Goal: Task Accomplishment & Management: Use online tool/utility

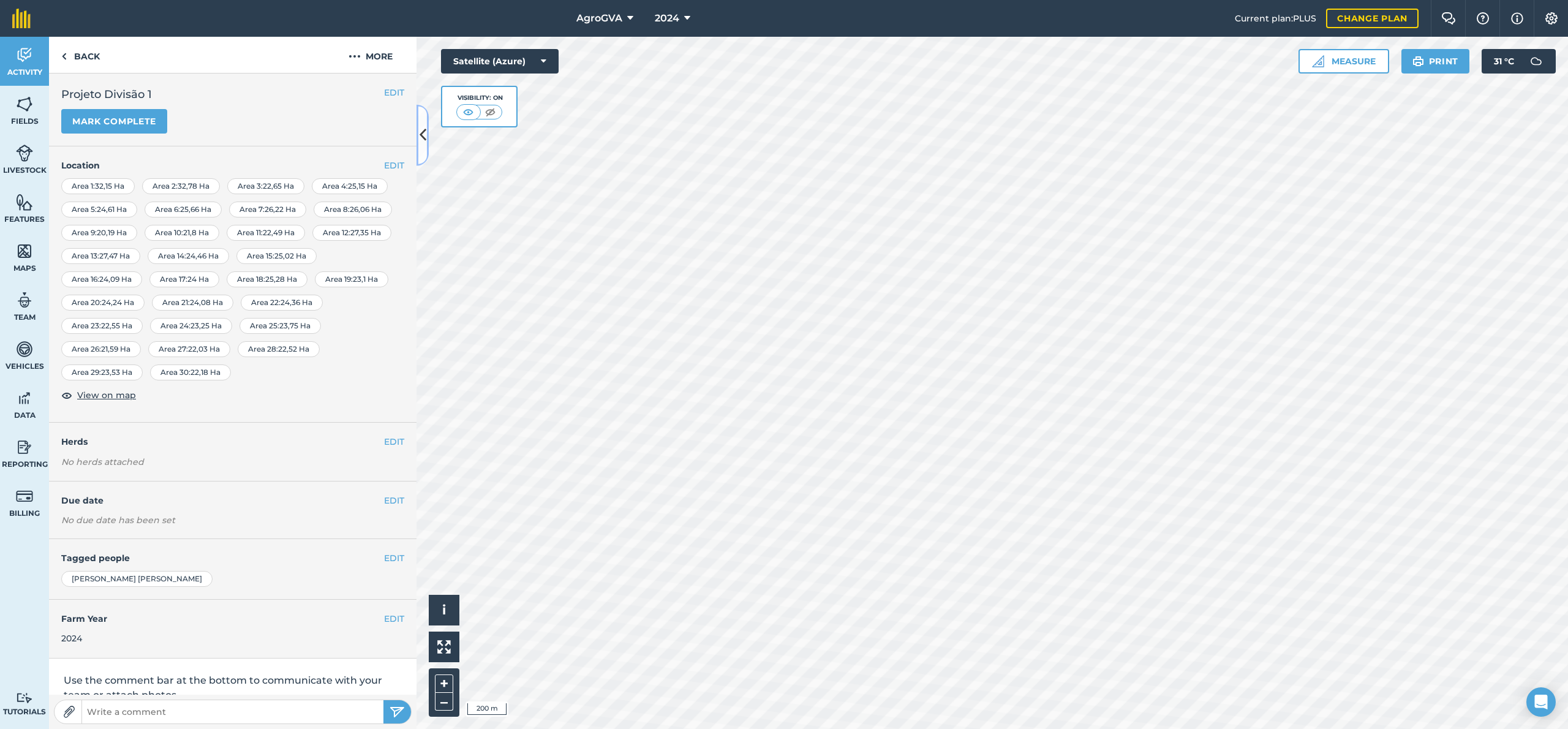
click at [419, 147] on button at bounding box center [422, 135] width 12 height 61
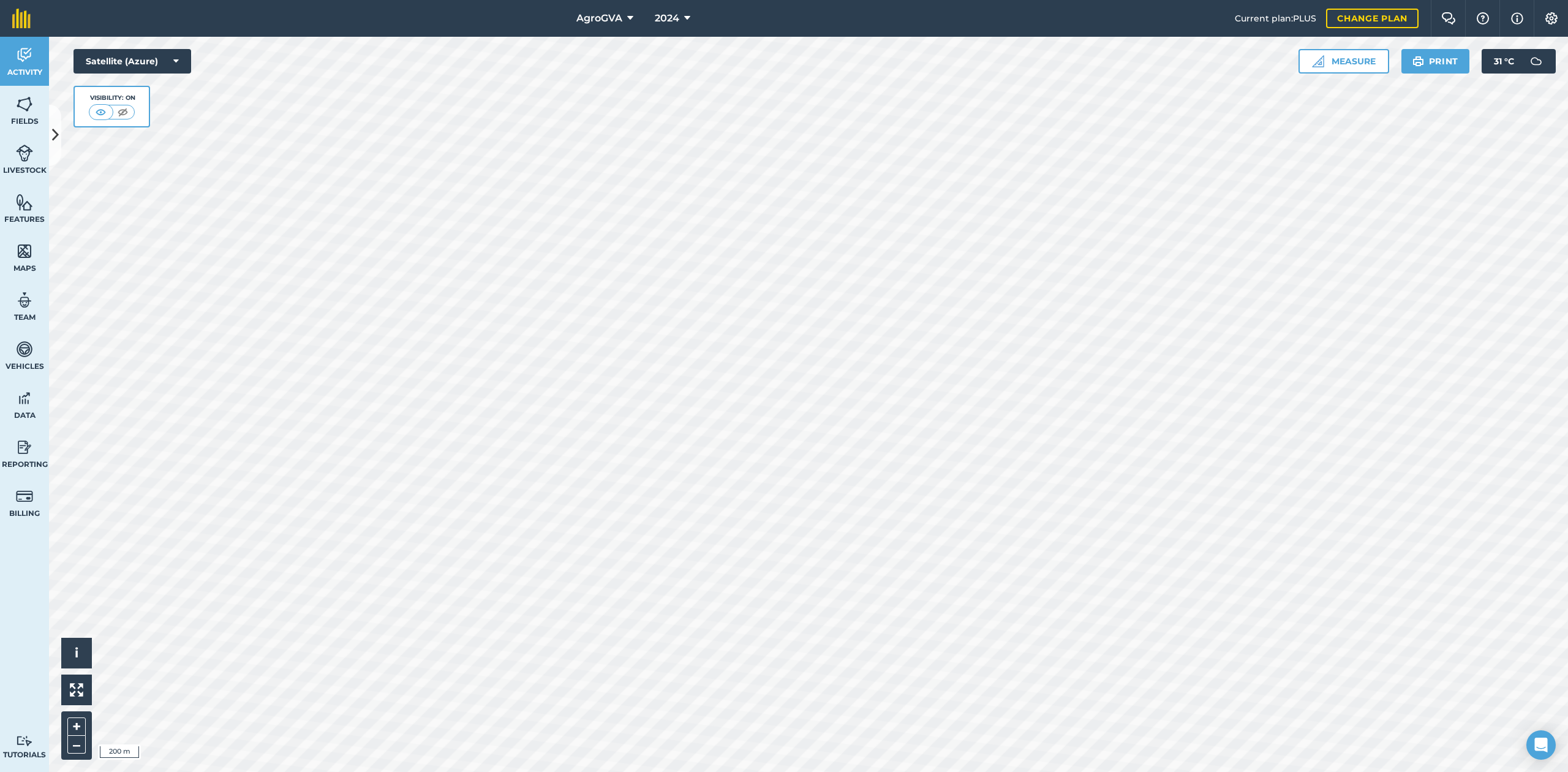
click at [1149, 728] on html "AgroGVA 2024 Current plan : PLUS Change plan Farm Chat Help Info Settings AgroG…" at bounding box center [784, 386] width 1568 height 772
click at [27, 113] on link "Fields" at bounding box center [24, 110] width 49 height 49
click at [57, 118] on button at bounding box center [54, 135] width 12 height 61
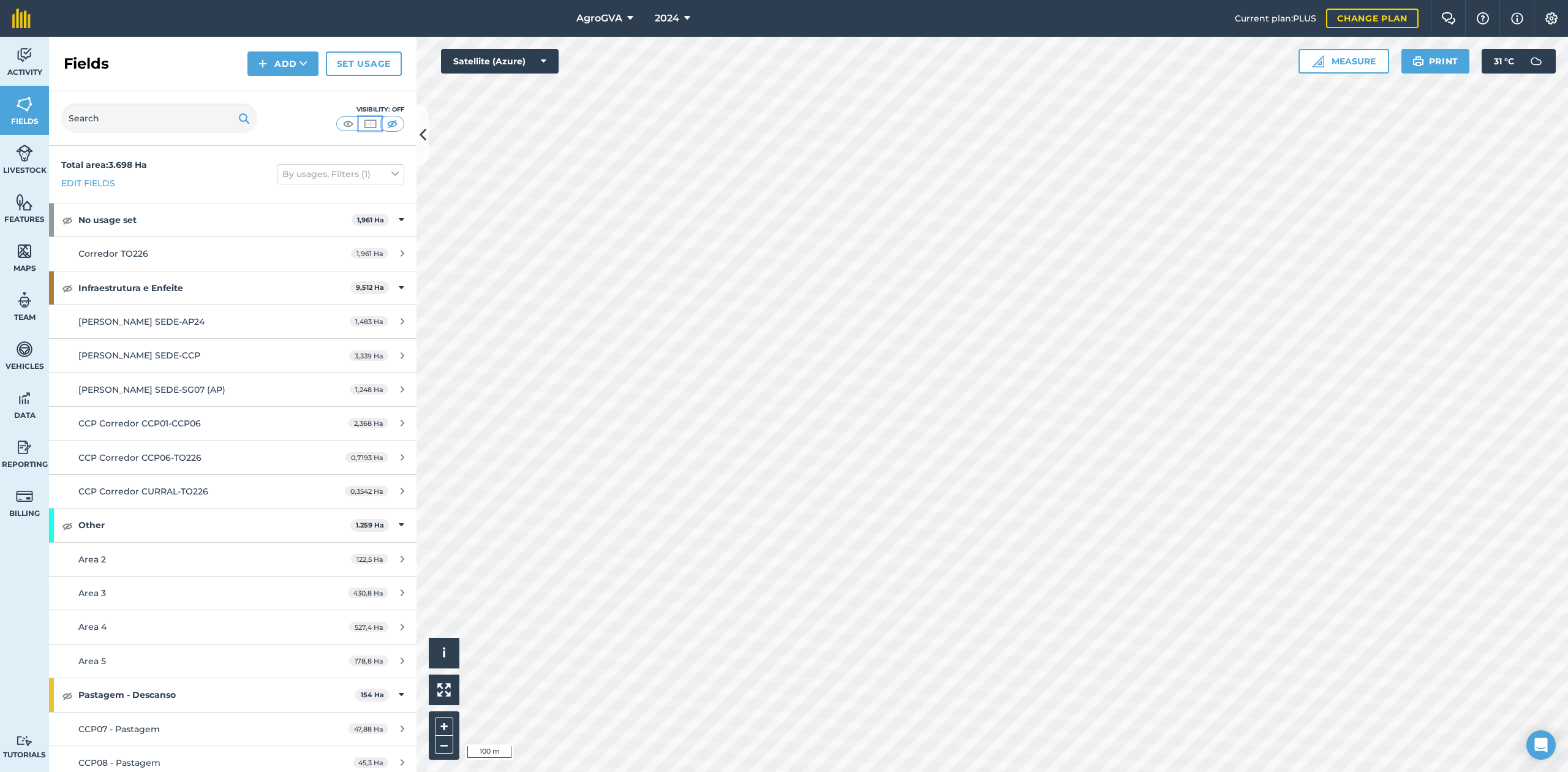
click at [373, 128] on img at bounding box center [370, 123] width 15 height 12
click at [393, 184] on div "Total area : 3.698 Ha Edit fields By usages, Filters (1)" at bounding box center [232, 174] width 368 height 57
click at [399, 217] on icon at bounding box center [402, 219] width 6 height 14
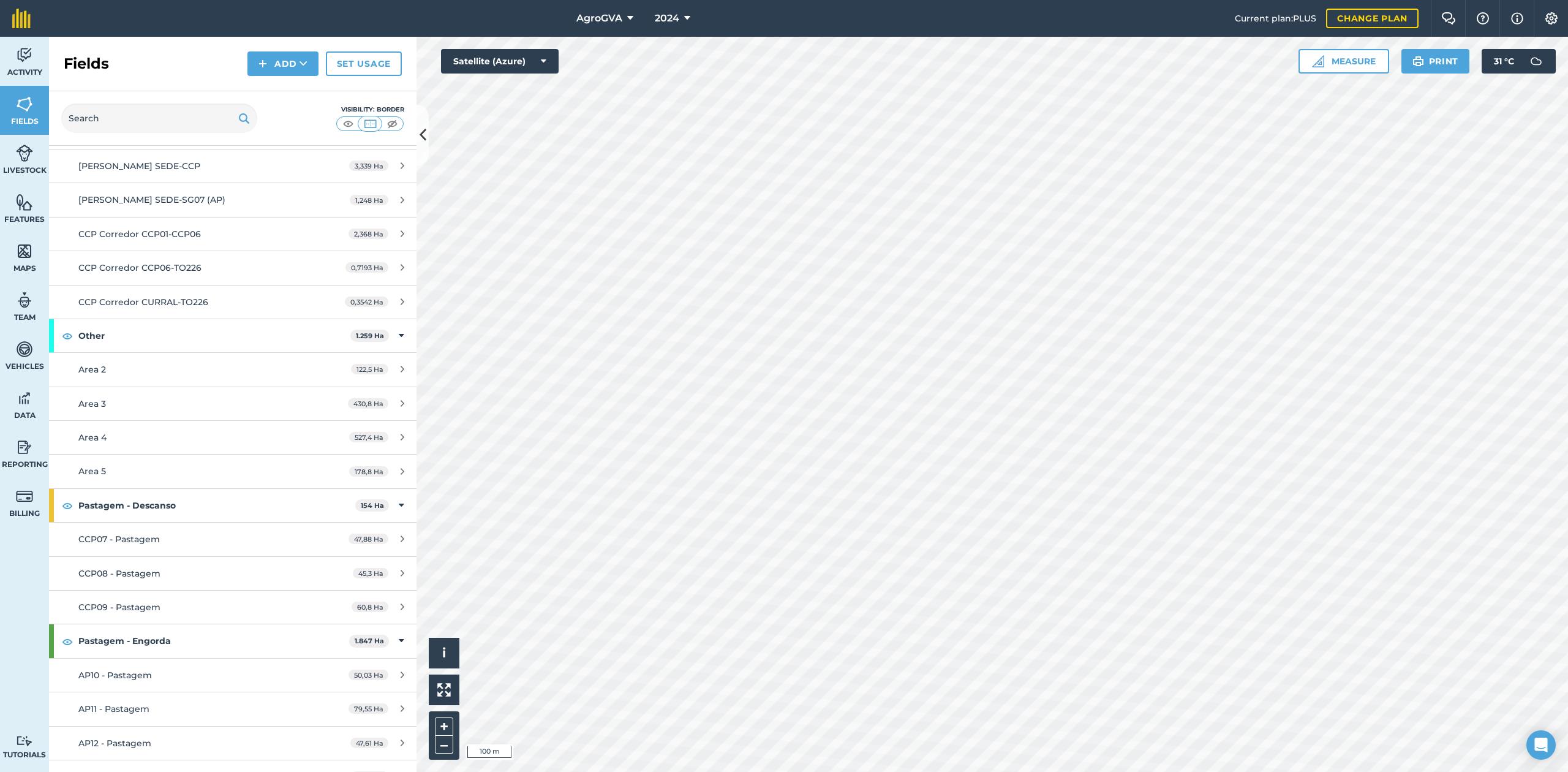
scroll to position [163, 0]
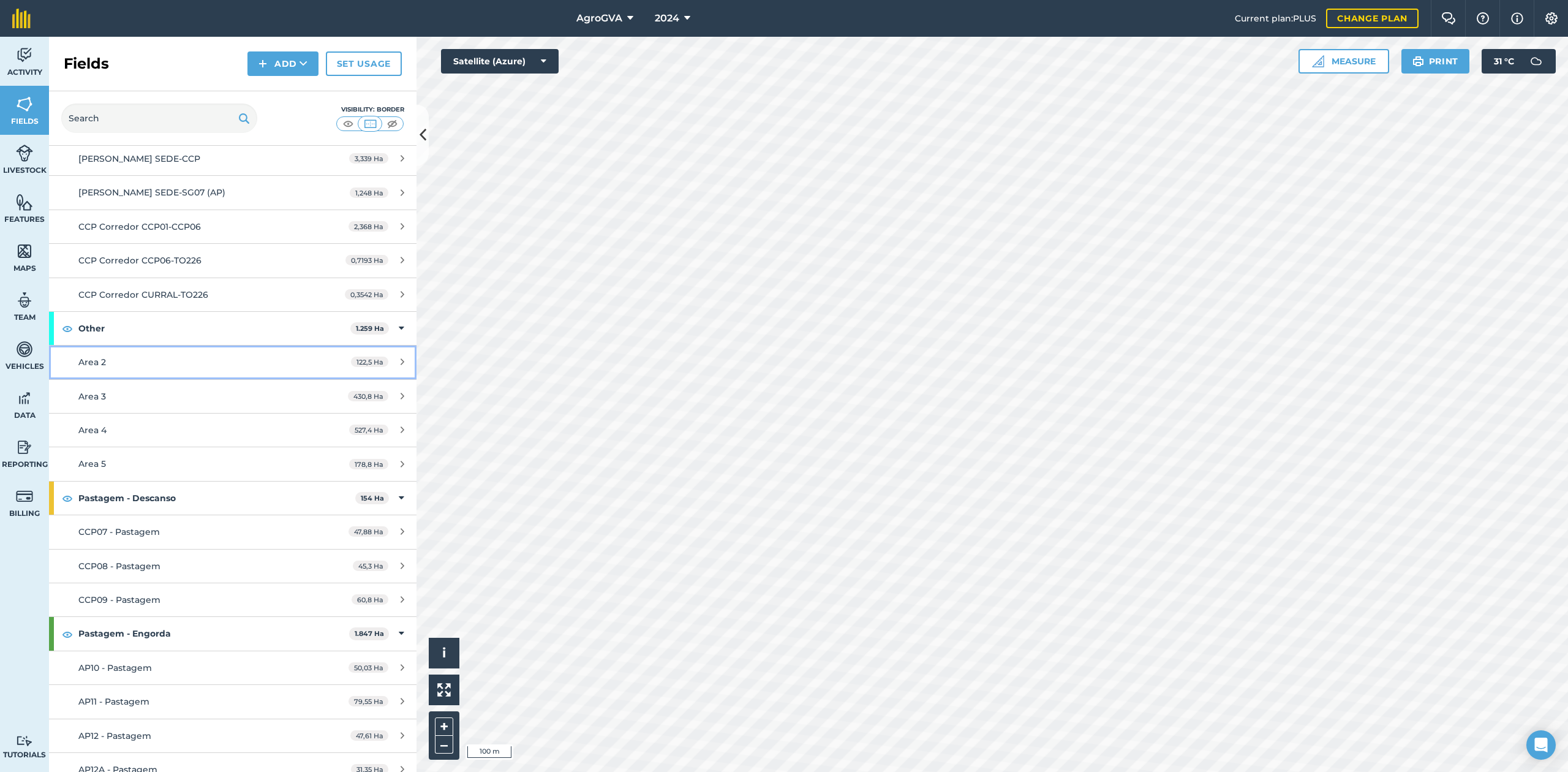
click at [251, 364] on div "Area 2" at bounding box center [193, 362] width 230 height 14
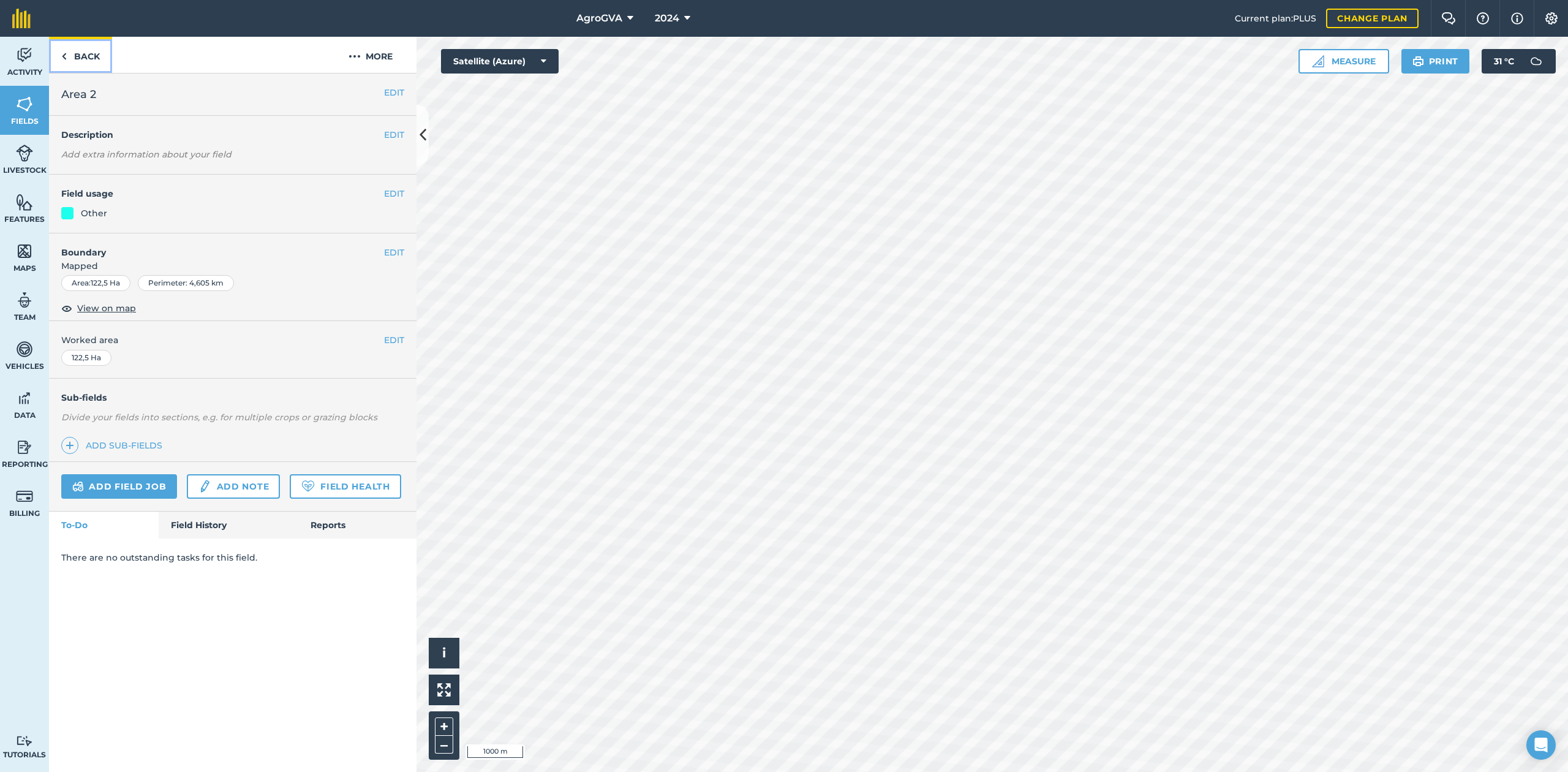
click at [98, 49] on link "Back" at bounding box center [80, 54] width 63 height 36
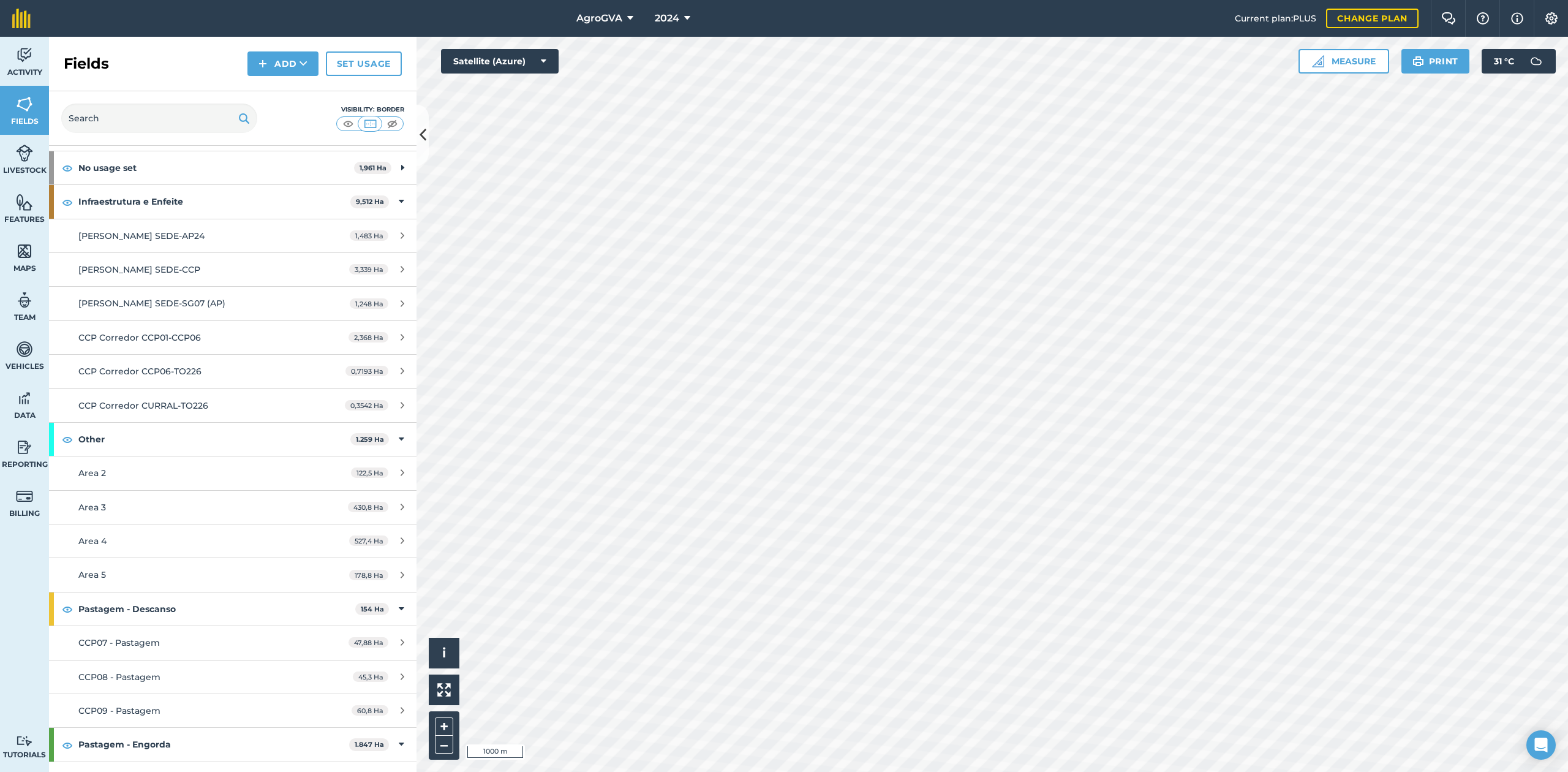
scroll to position [82, 0]
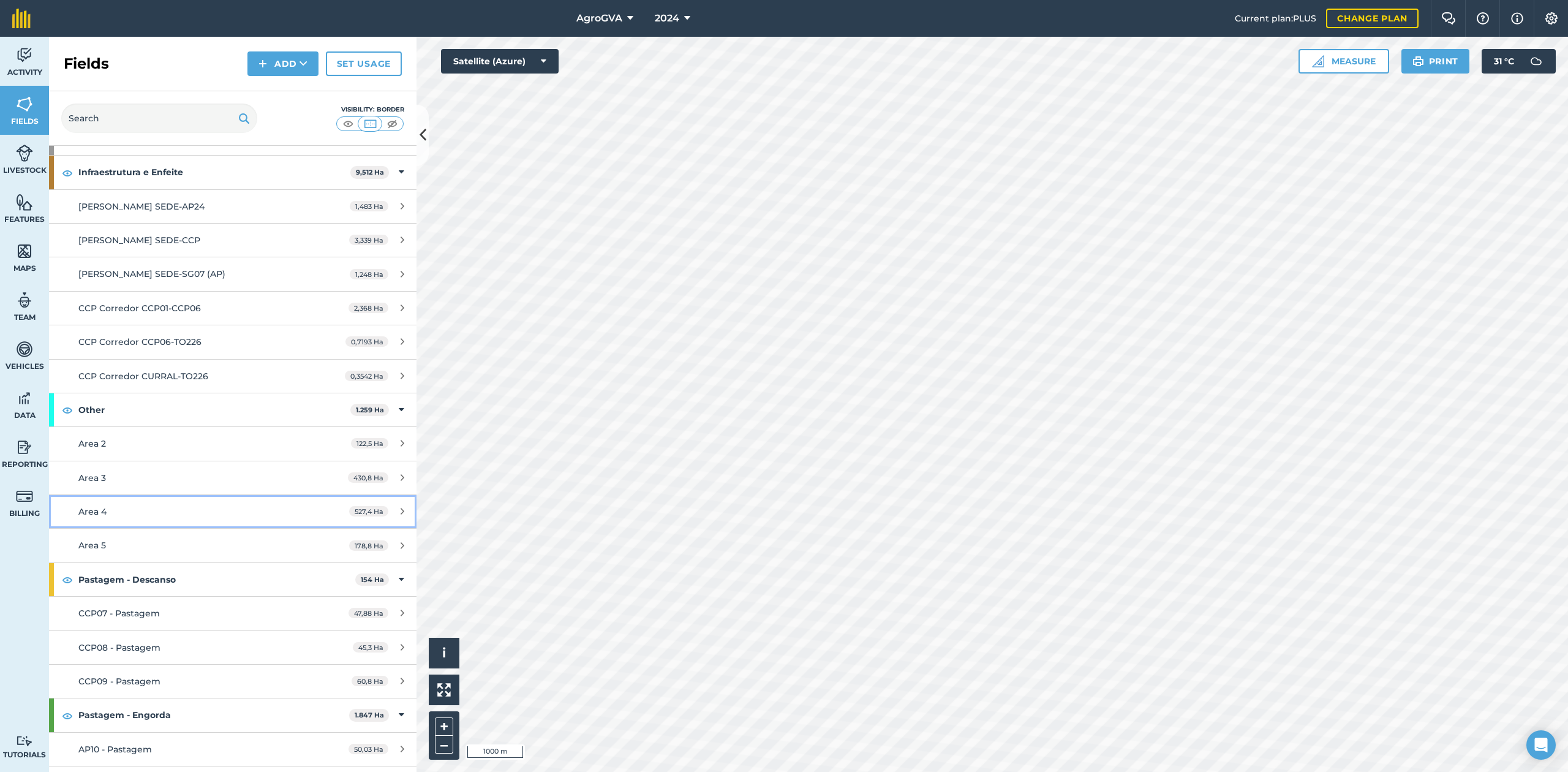
click at [268, 515] on div "Area 4" at bounding box center [193, 511] width 230 height 14
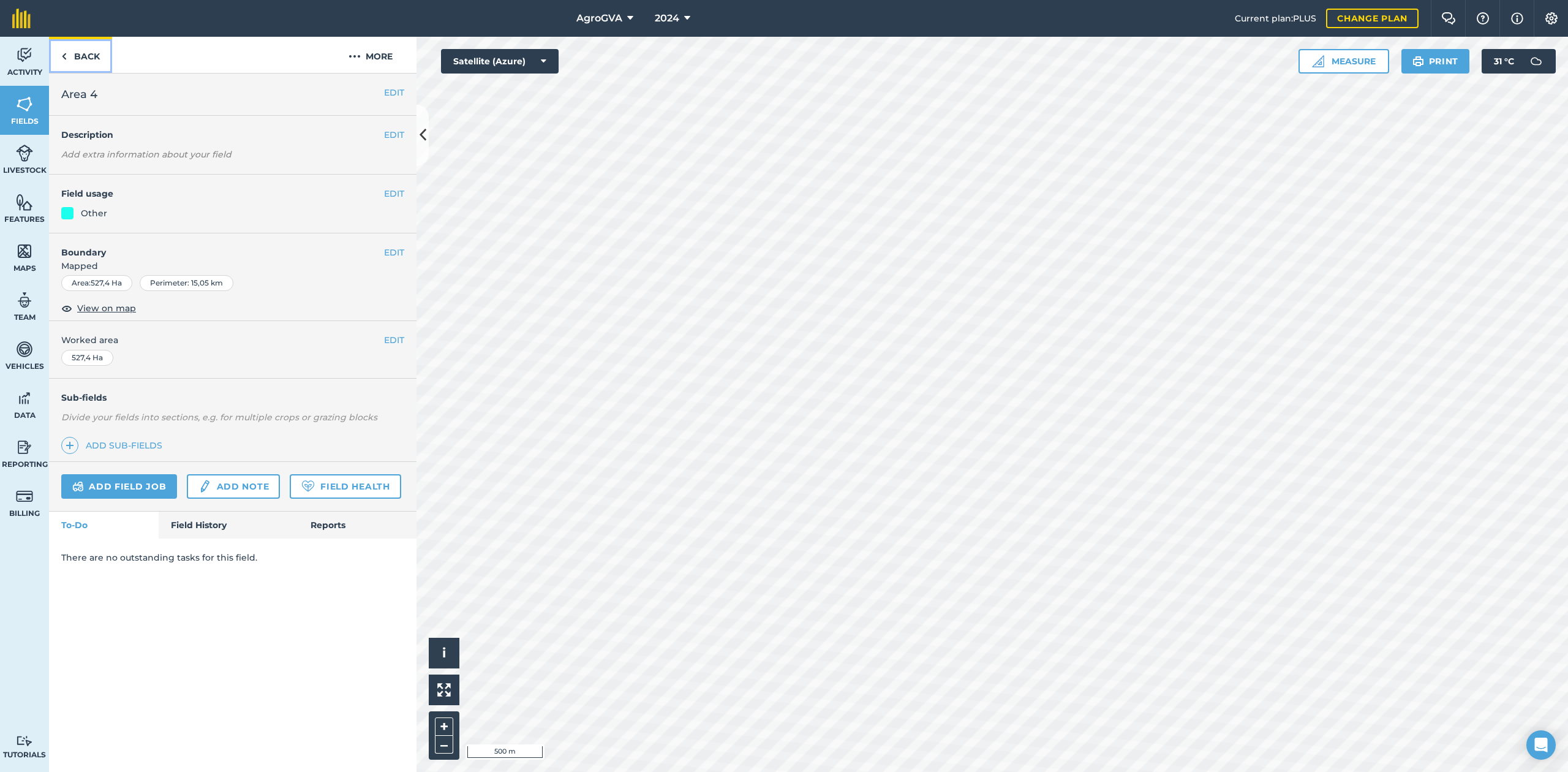
click at [90, 50] on link "Back" at bounding box center [80, 54] width 63 height 36
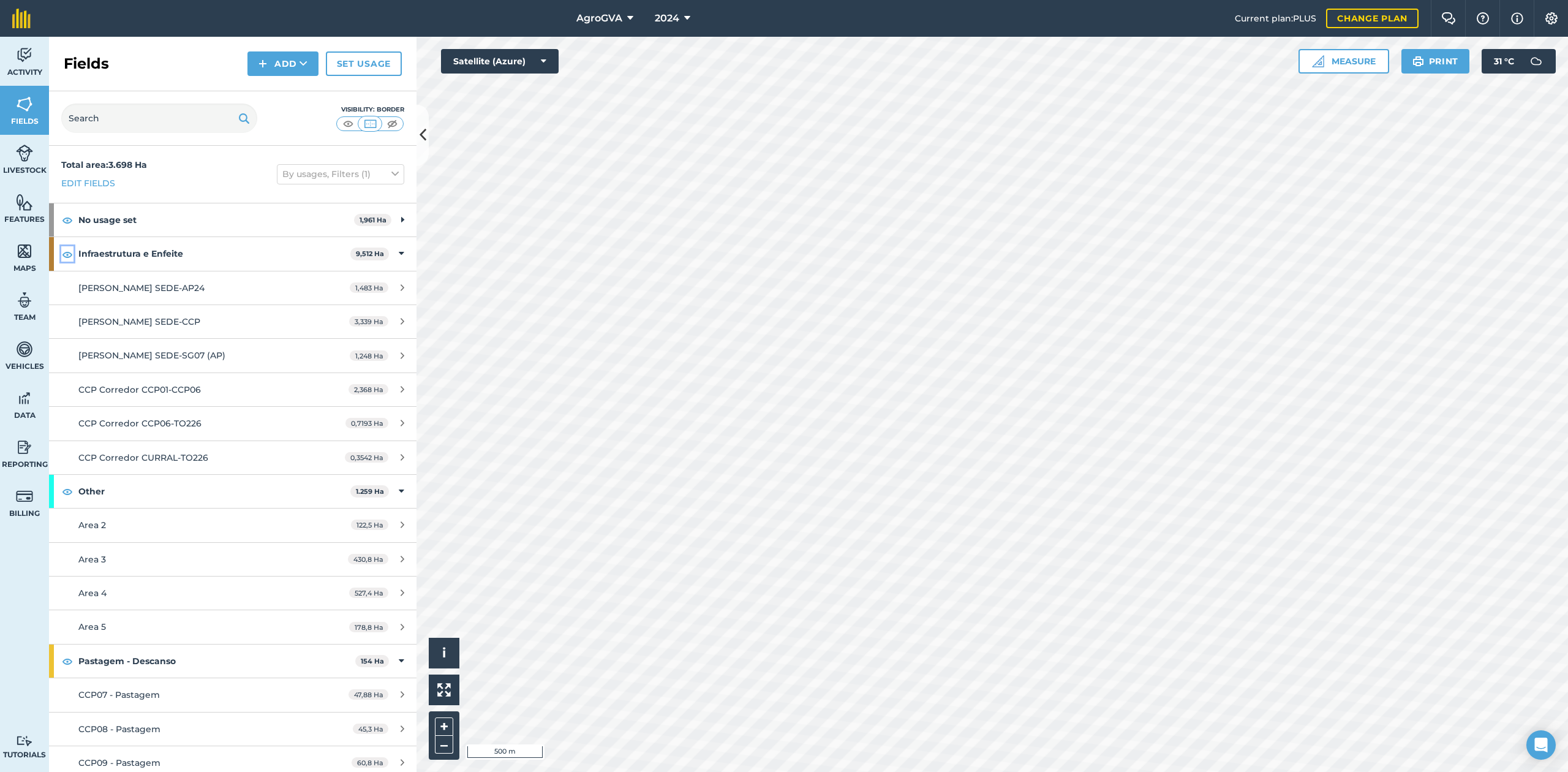
click at [69, 257] on img at bounding box center [67, 254] width 11 height 15
click at [67, 221] on img at bounding box center [67, 220] width 11 height 15
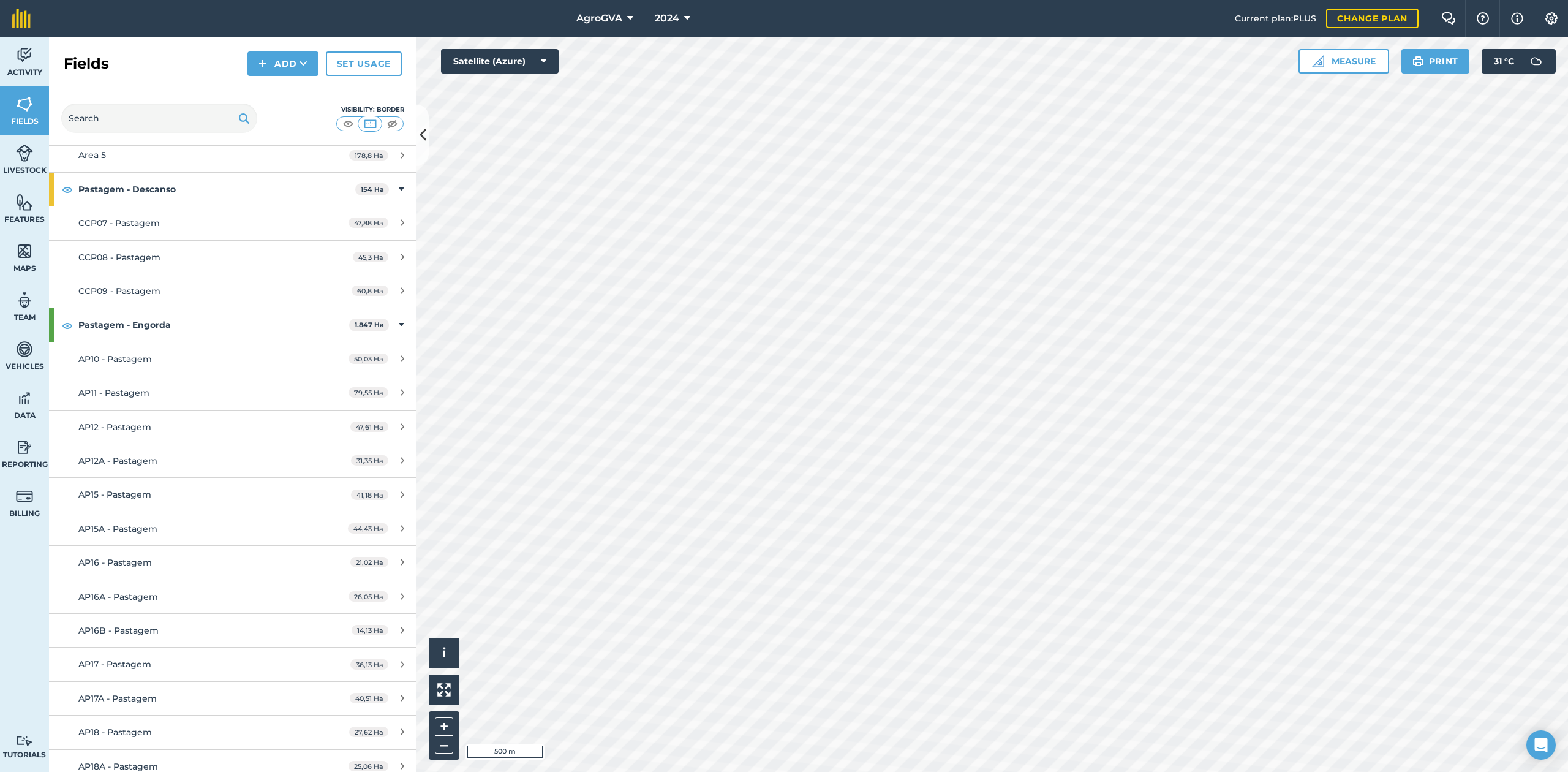
scroll to position [490, 0]
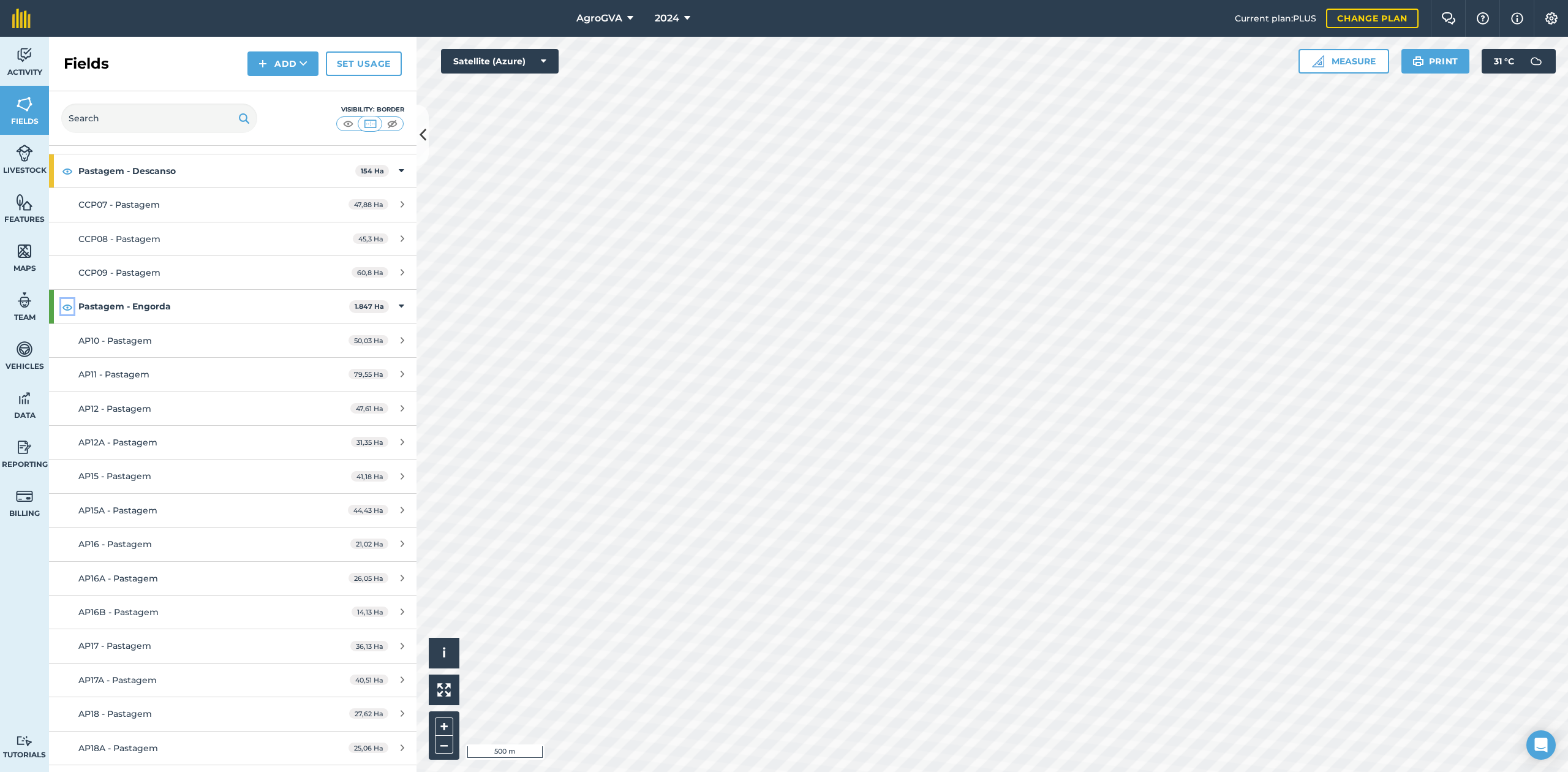
click at [62, 305] on img at bounding box center [67, 307] width 11 height 15
click at [67, 174] on img at bounding box center [67, 171] width 11 height 15
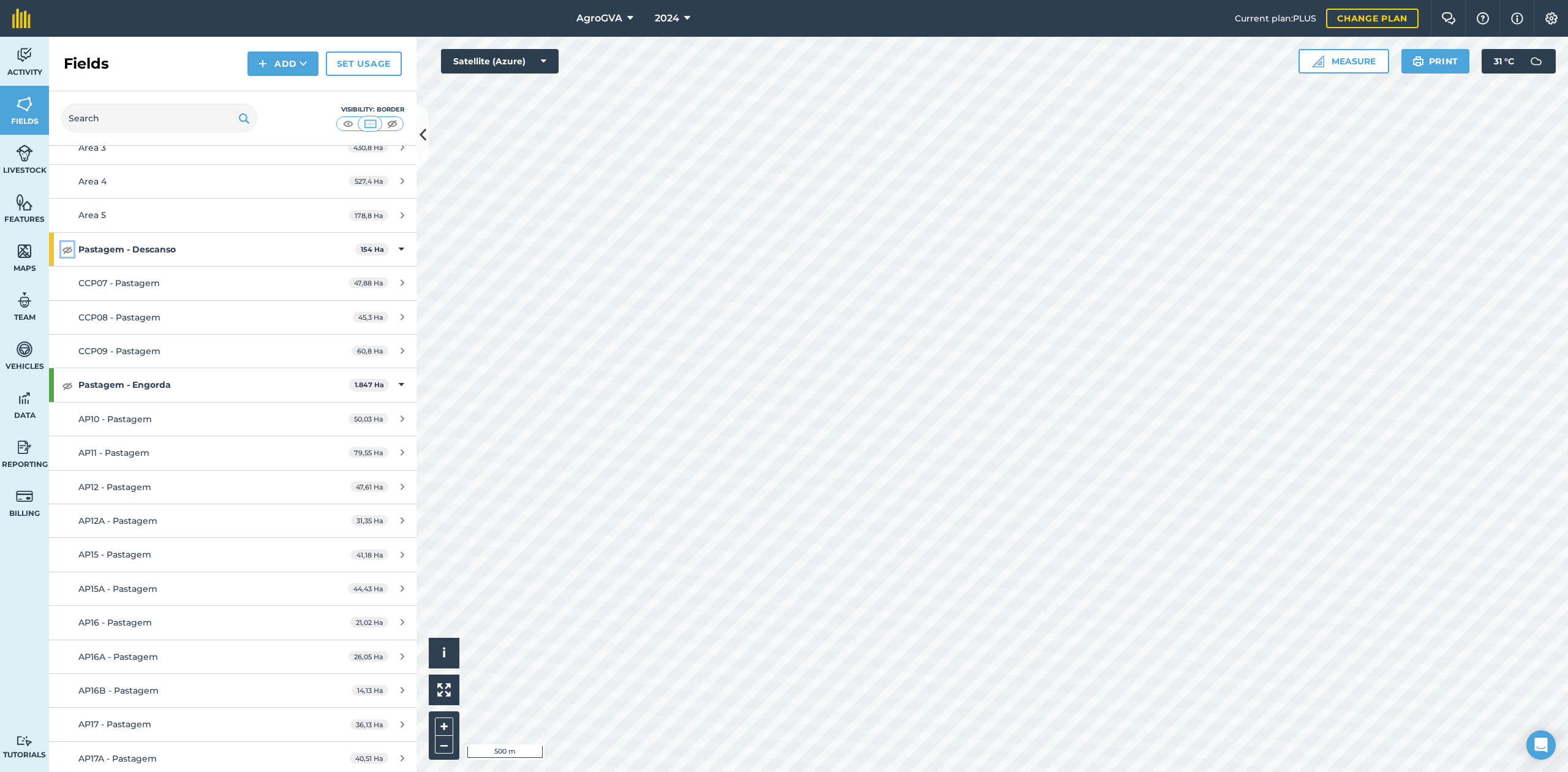
scroll to position [163, 0]
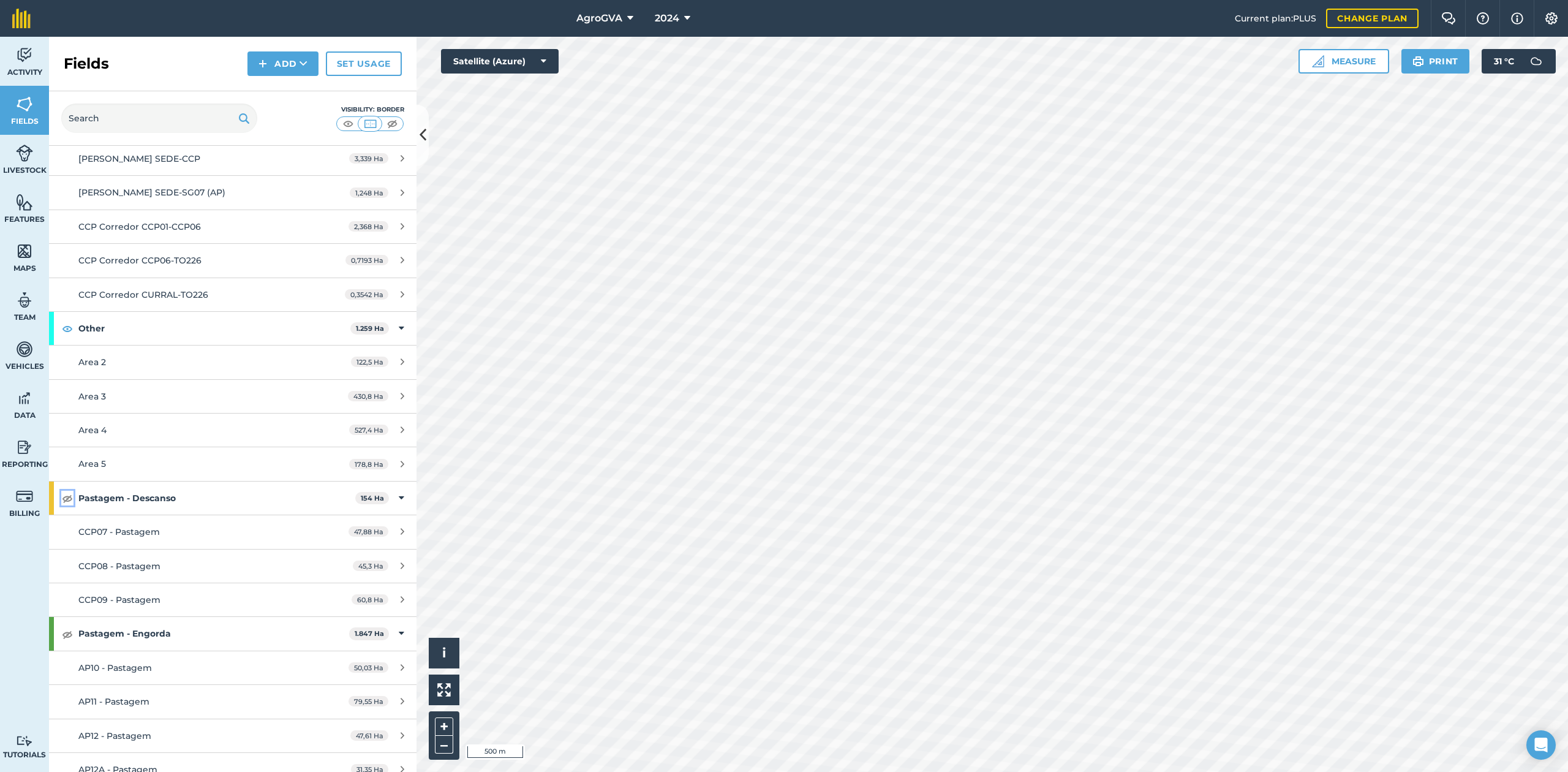
click at [69, 504] on img at bounding box center [67, 498] width 11 height 15
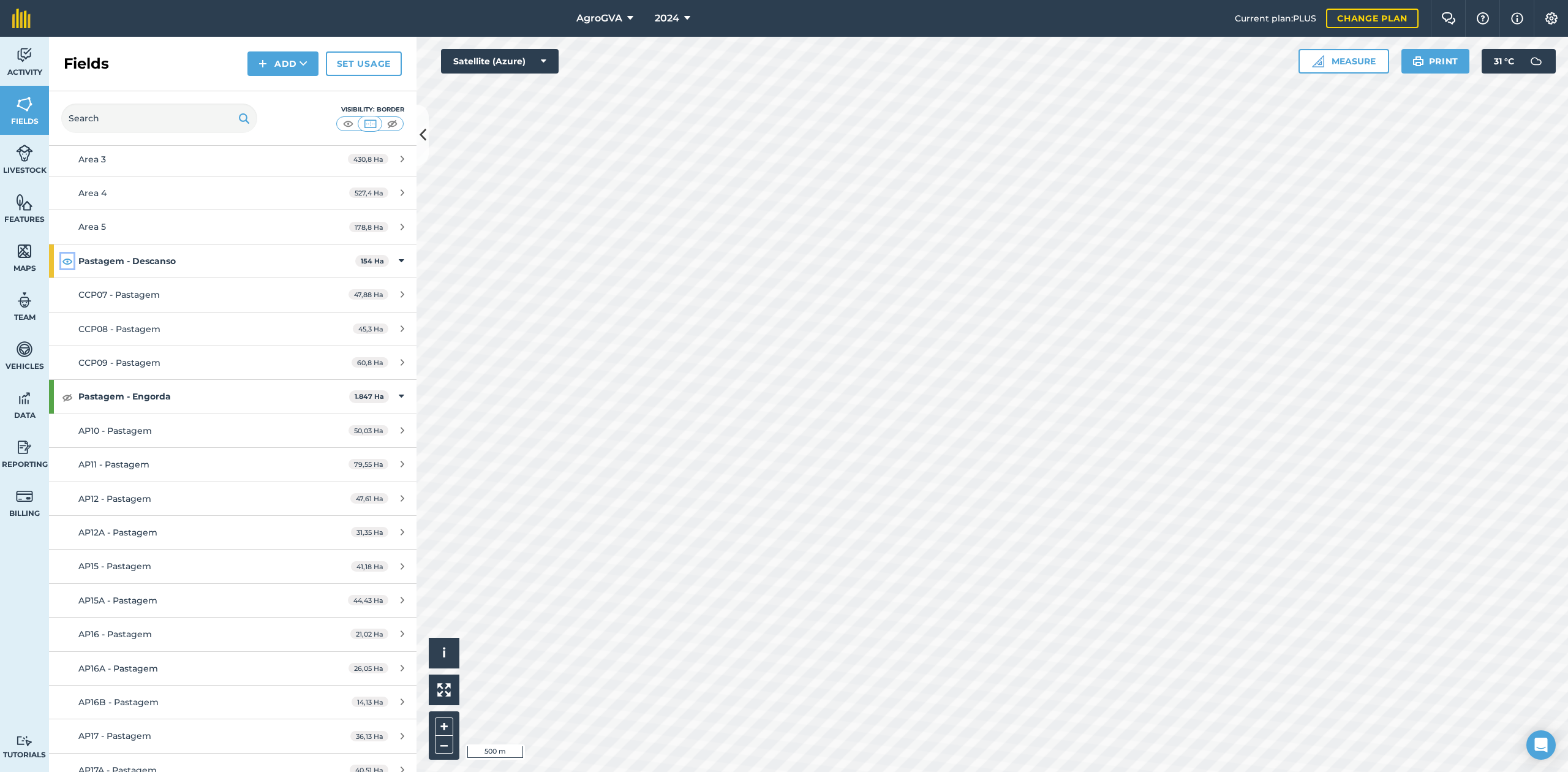
scroll to position [408, 0]
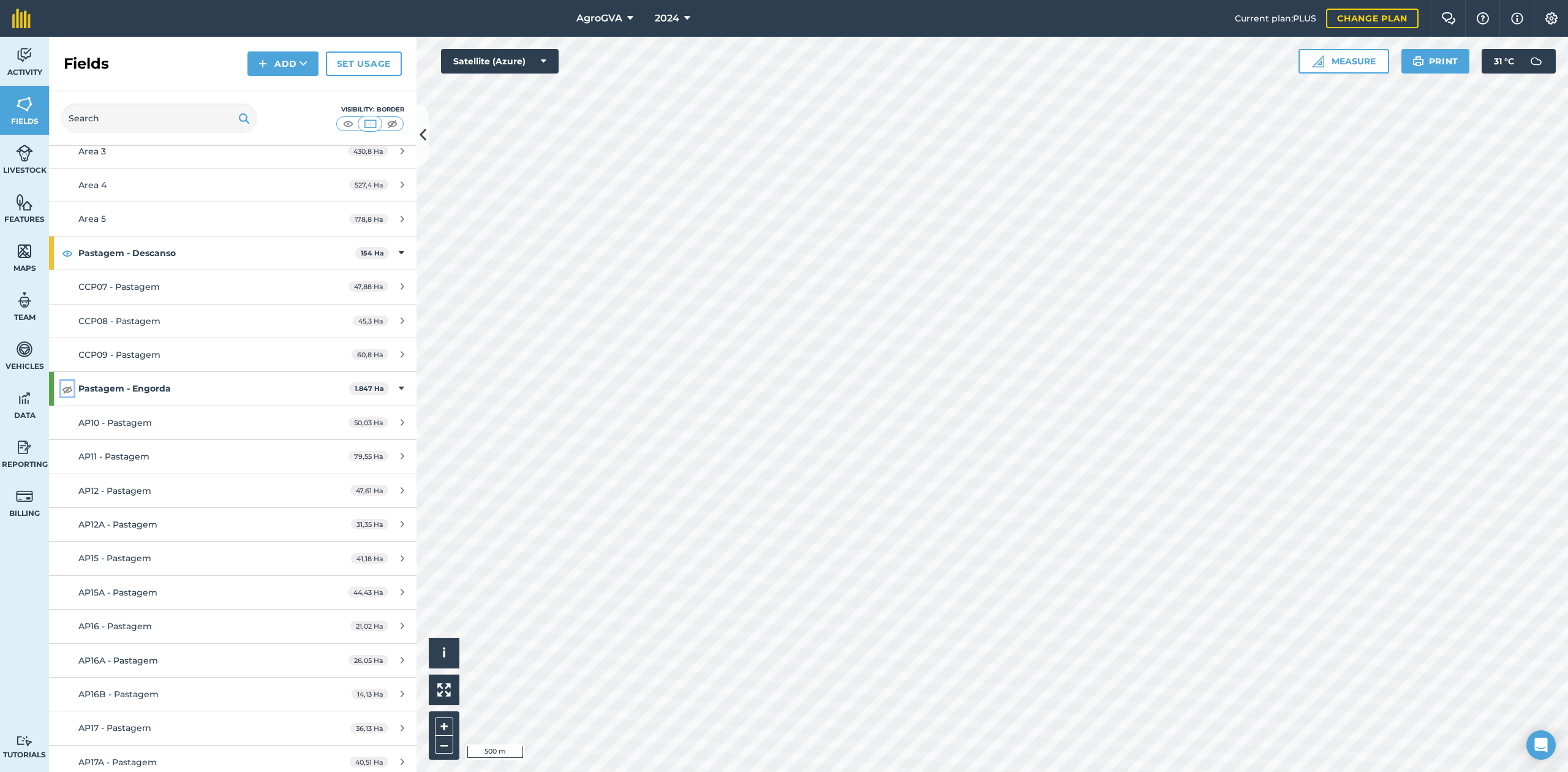
click at [67, 392] on img at bounding box center [67, 389] width 11 height 15
click at [317, 70] on button "Add" at bounding box center [282, 64] width 71 height 24
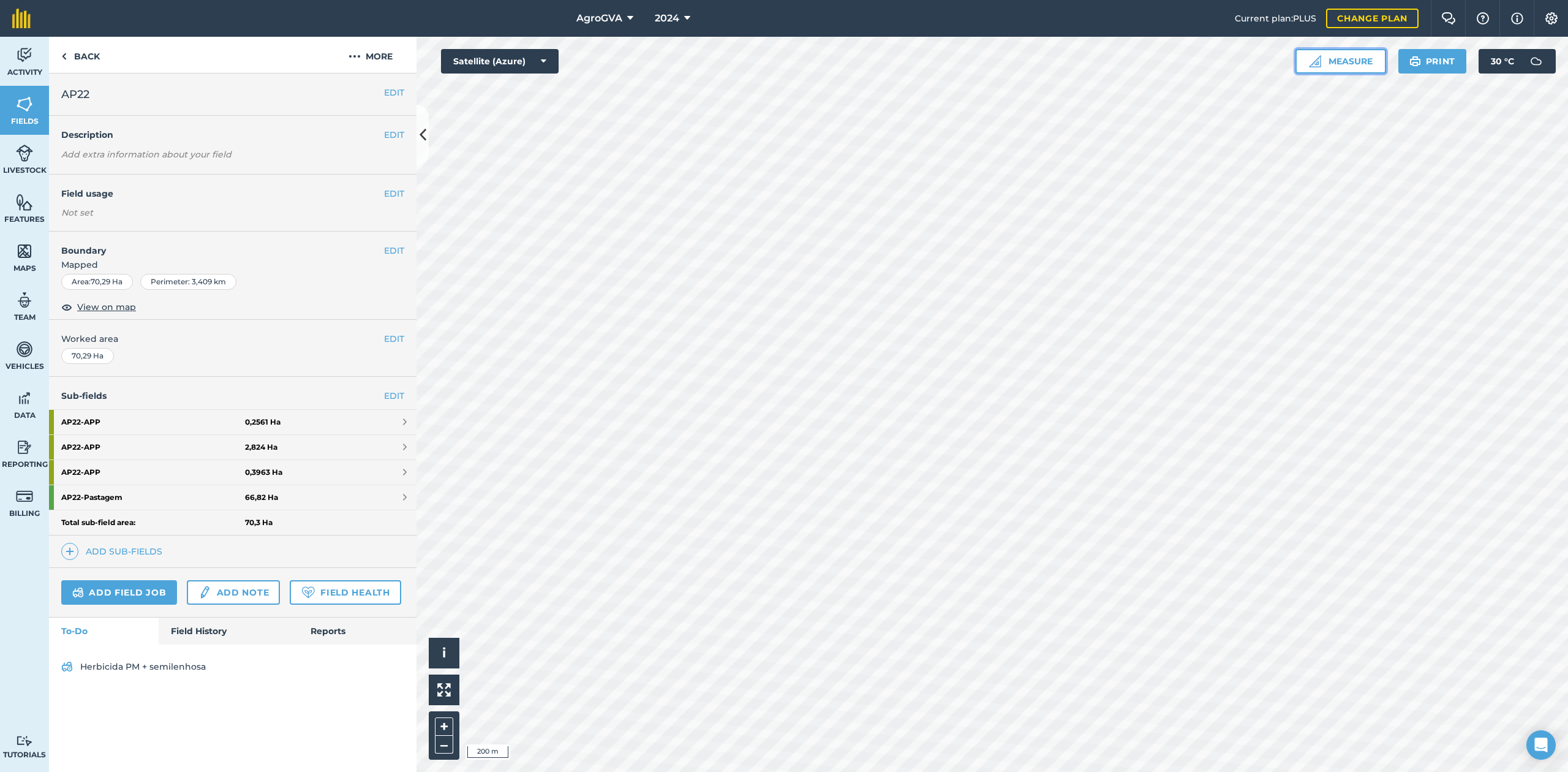
click at [1334, 59] on button "Measure" at bounding box center [1341, 61] width 91 height 24
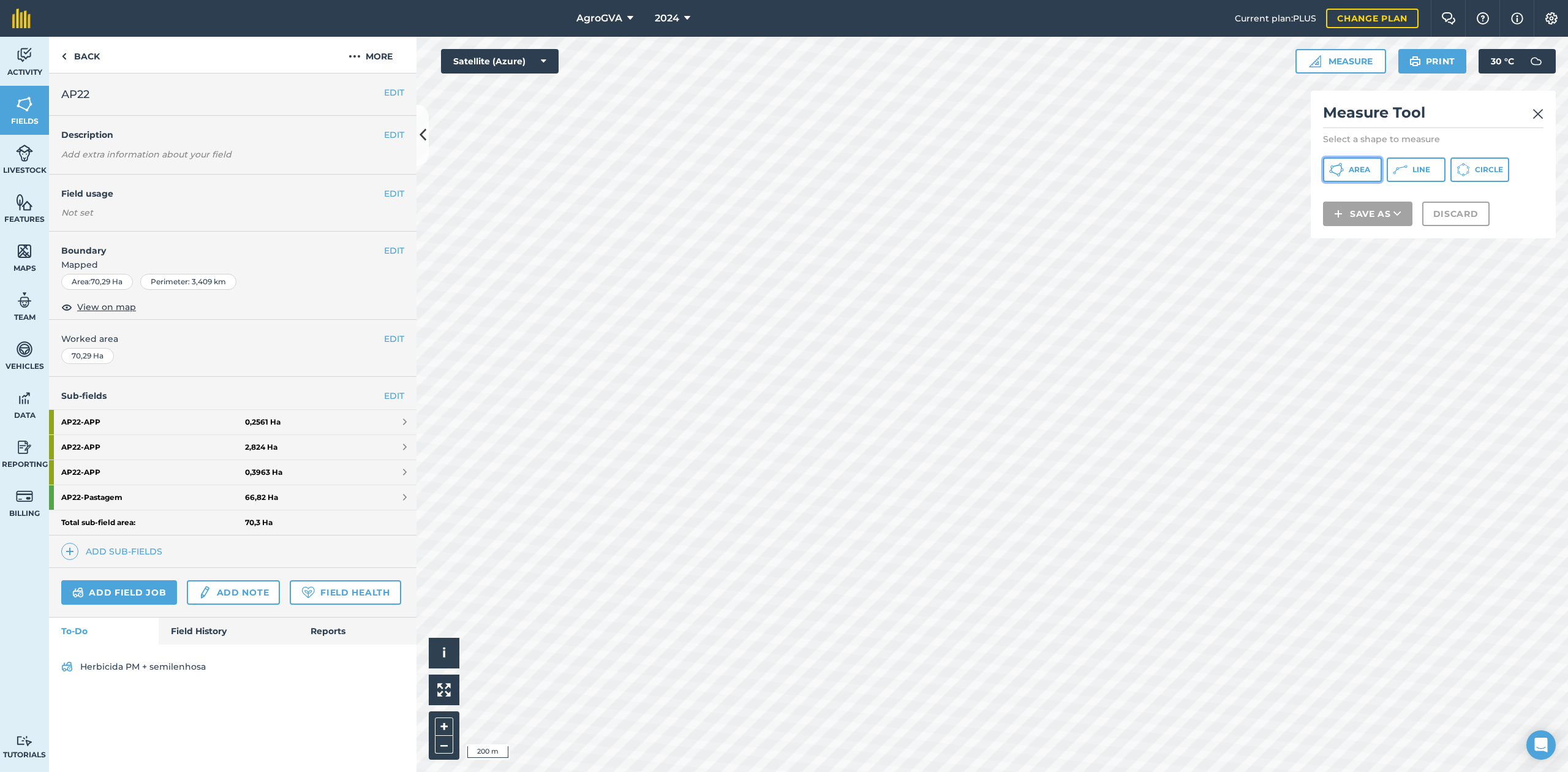
click at [1357, 171] on span "Area" at bounding box center [1359, 170] width 21 height 10
click at [1342, 173] on icon at bounding box center [1337, 170] width 15 height 15
click at [1456, 224] on button "Discard" at bounding box center [1456, 229] width 67 height 24
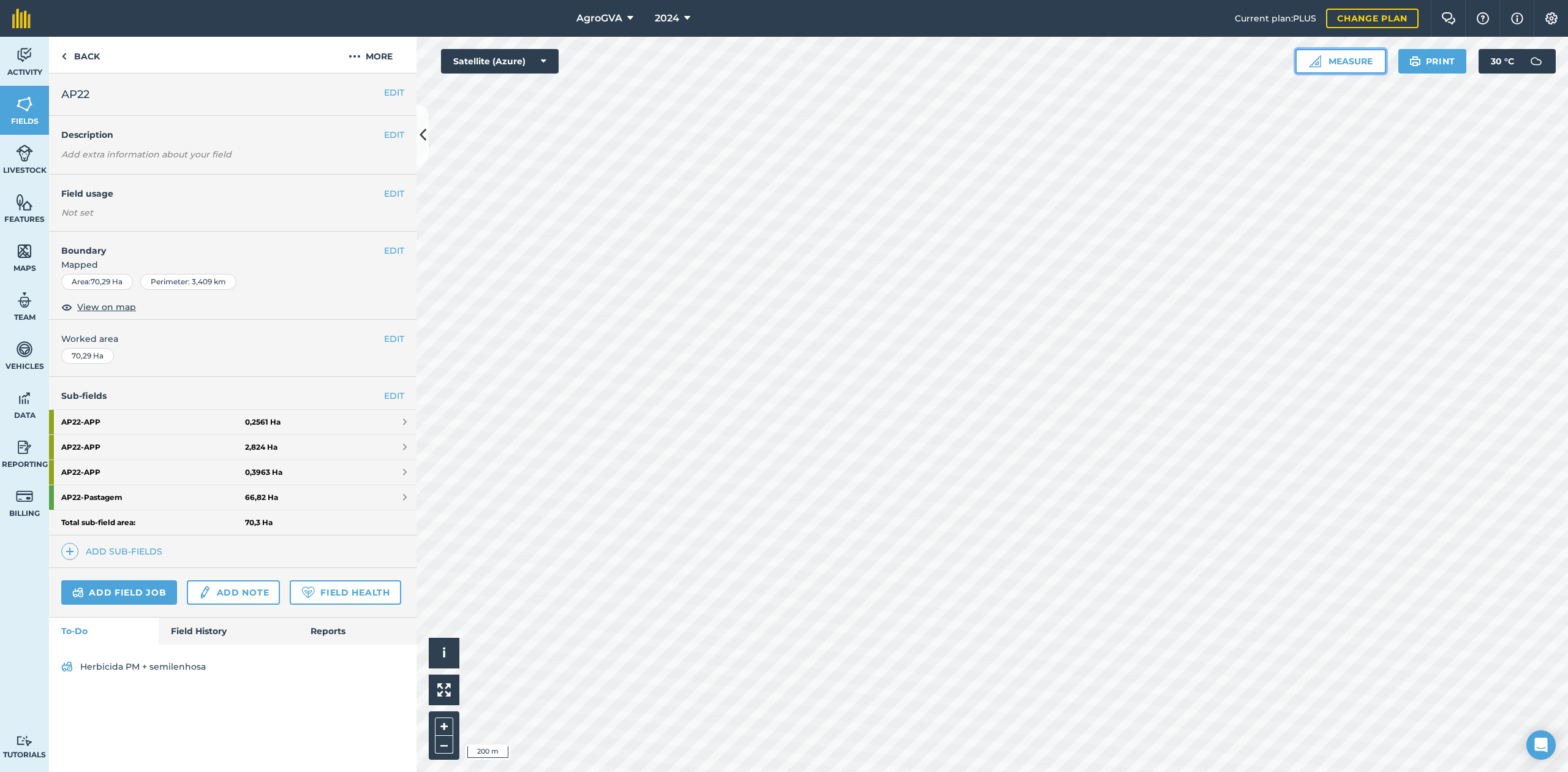
click at [1332, 49] on button "Measure" at bounding box center [1341, 61] width 91 height 24
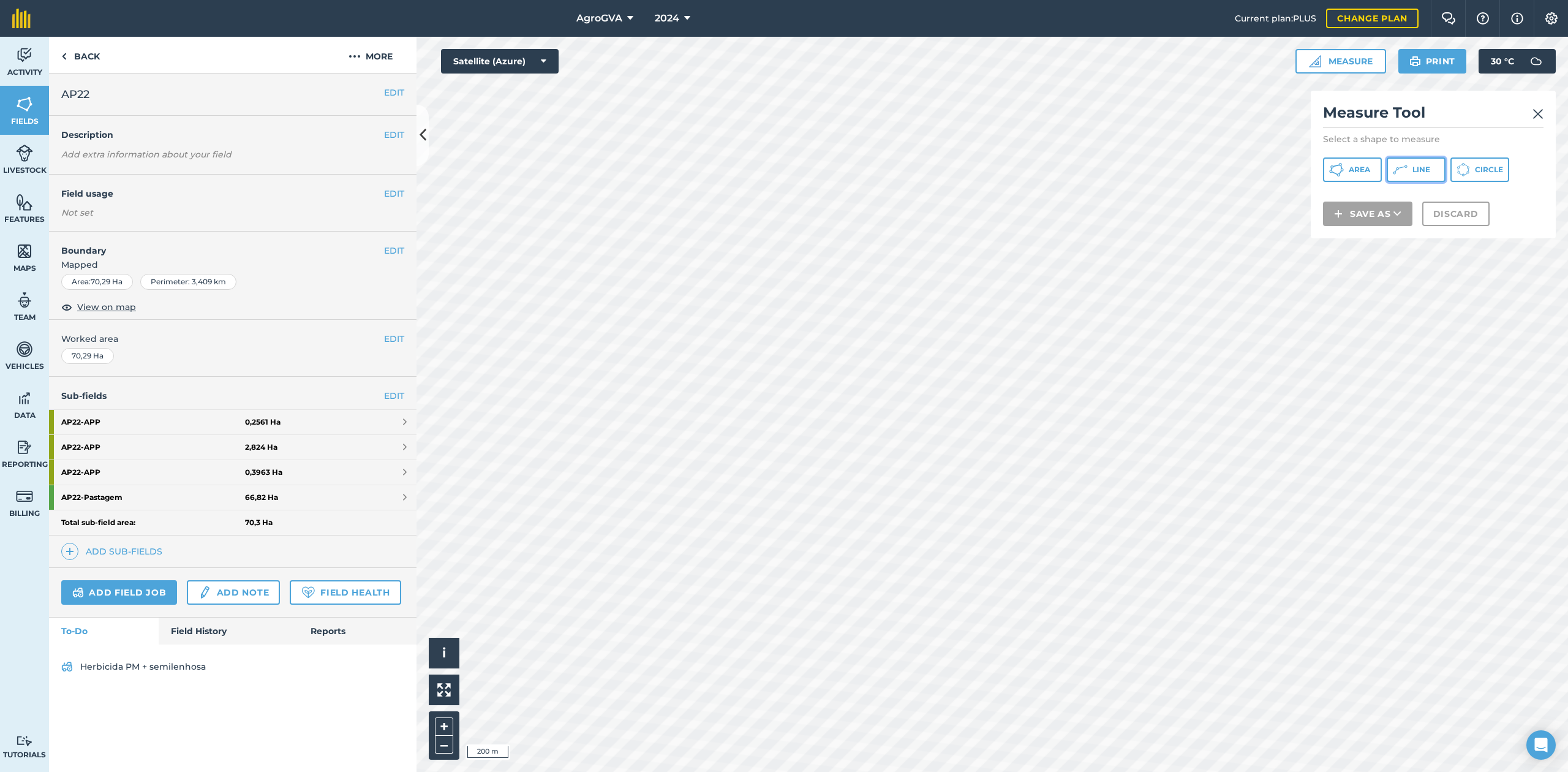
click at [1419, 173] on span "Line" at bounding box center [1421, 170] width 18 height 10
click at [1488, 167] on span "Circle" at bounding box center [1488, 170] width 28 height 10
click at [1476, 174] on span "Circle" at bounding box center [1488, 170] width 28 height 10
click at [1418, 171] on span "Line" at bounding box center [1421, 170] width 18 height 10
click at [1473, 168] on button "Circle" at bounding box center [1480, 170] width 59 height 24
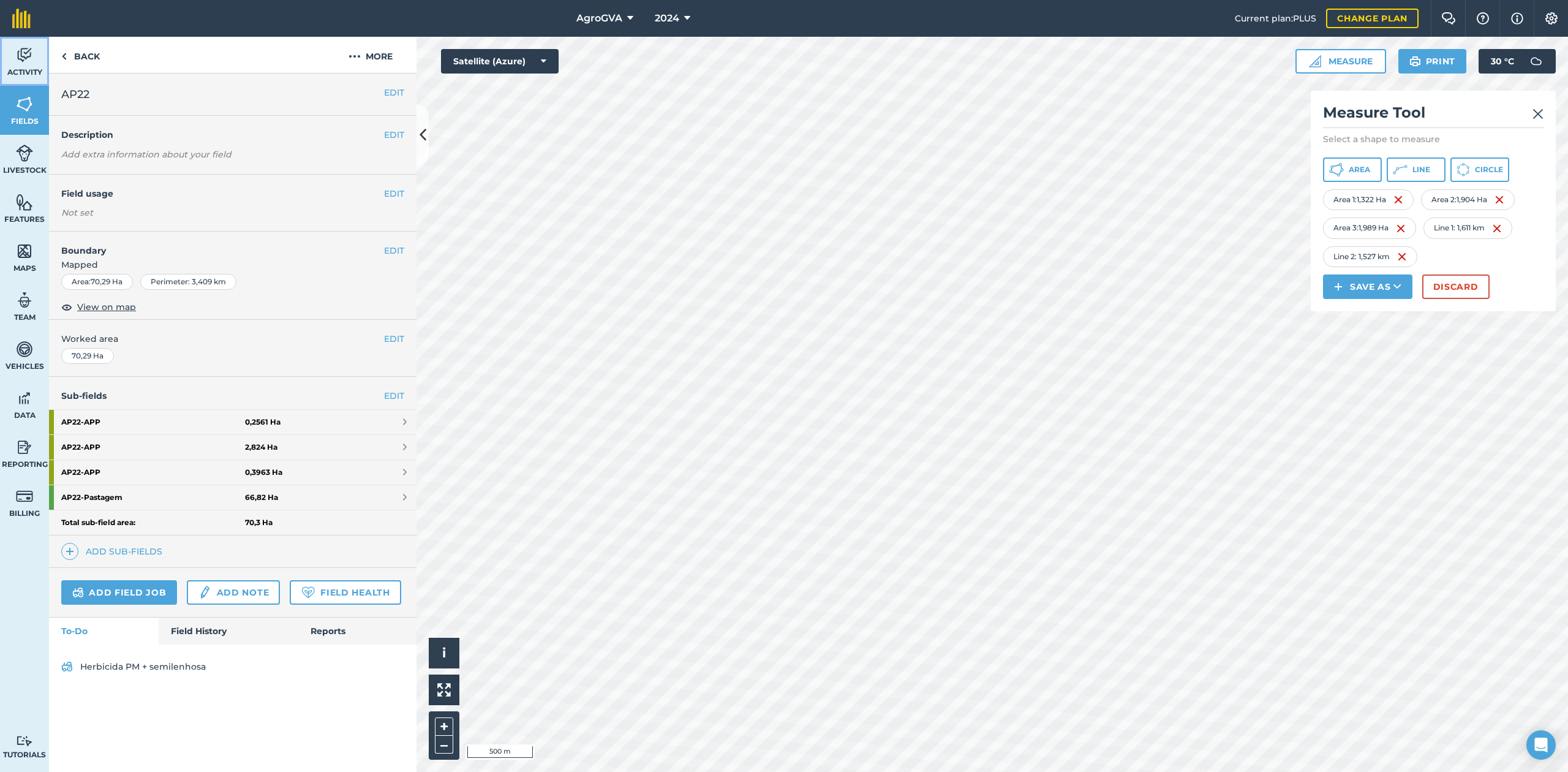
click at [19, 71] on span "Activity" at bounding box center [24, 72] width 49 height 10
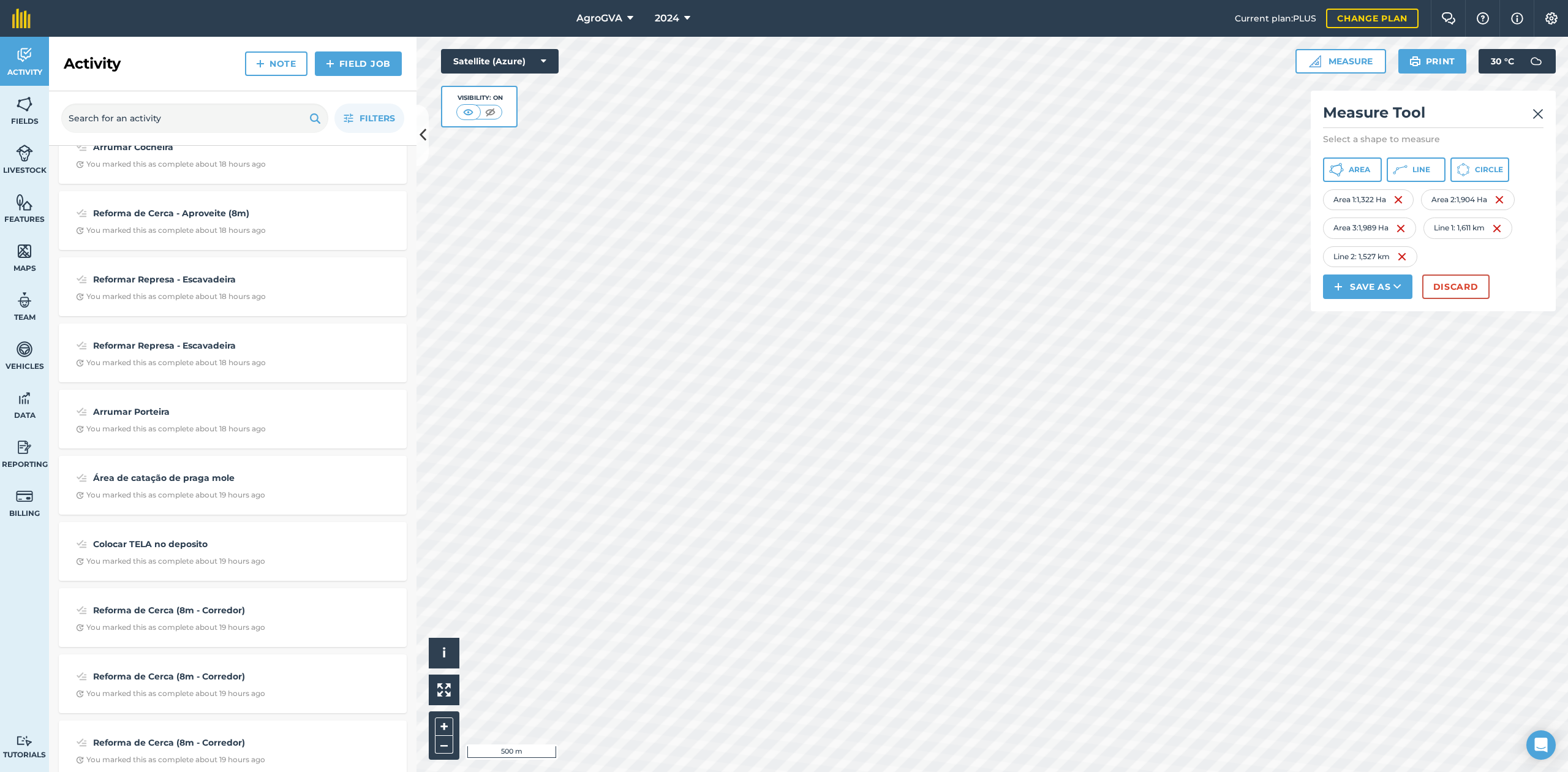
scroll to position [572, 0]
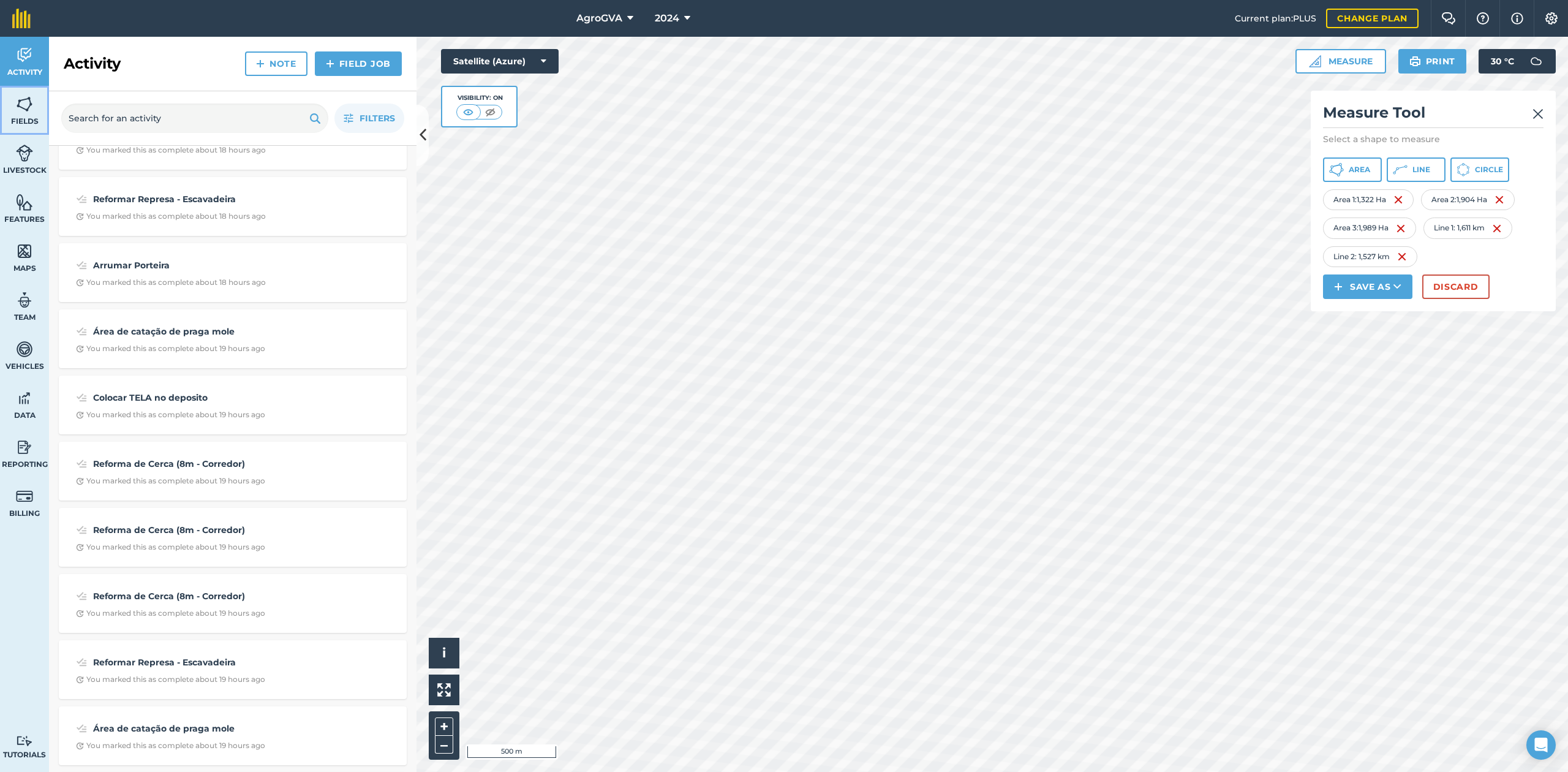
click at [9, 106] on link "Fields" at bounding box center [24, 110] width 49 height 49
